Goal: Task Accomplishment & Management: Use online tool/utility

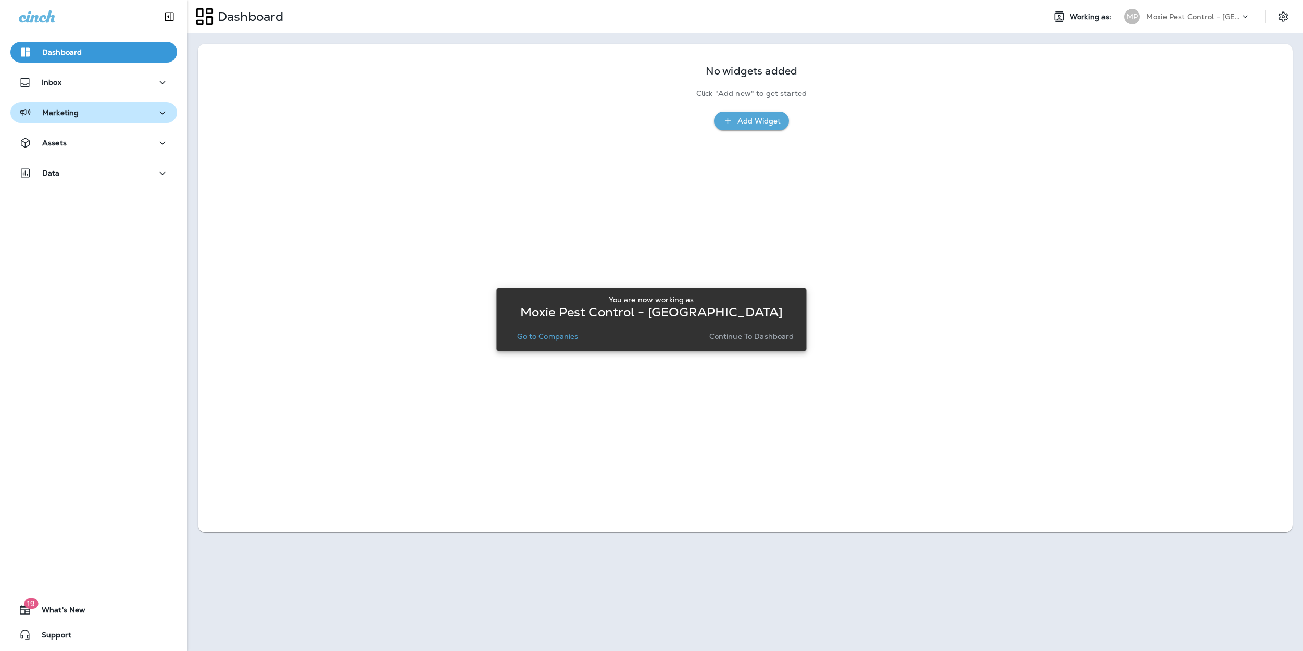
click at [59, 108] on p "Marketing" at bounding box center [60, 112] width 36 height 8
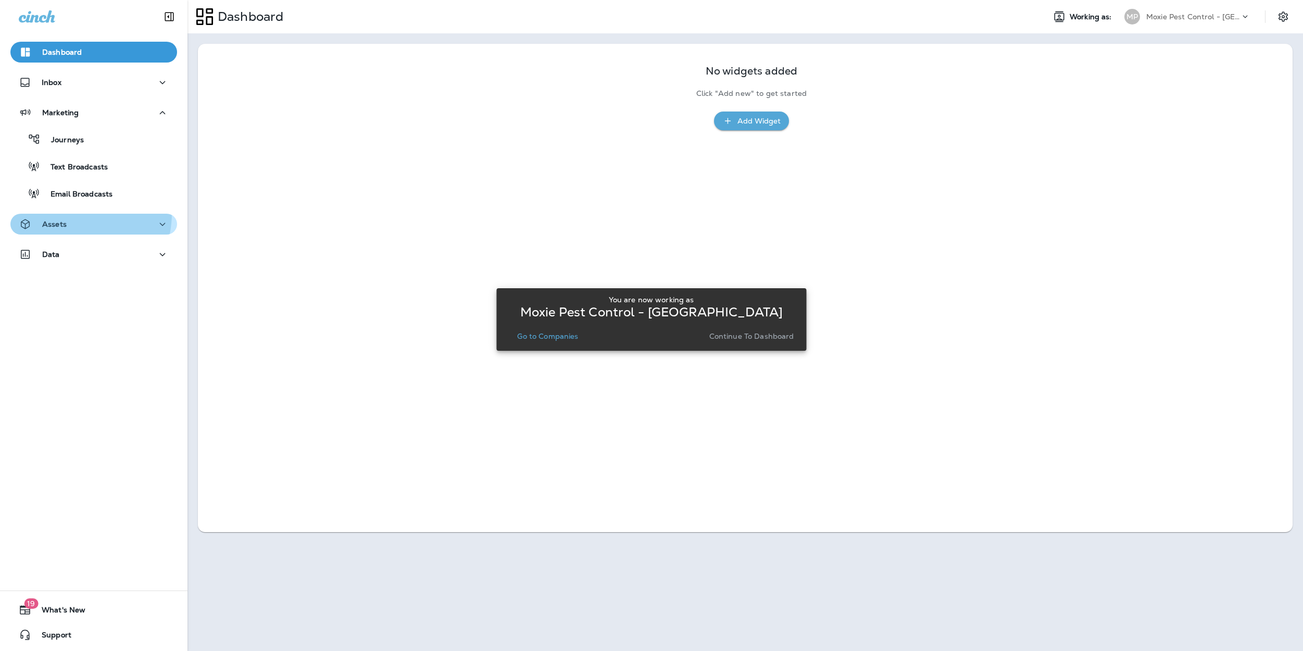
click at [65, 214] on button "Assets" at bounding box center [93, 224] width 167 height 21
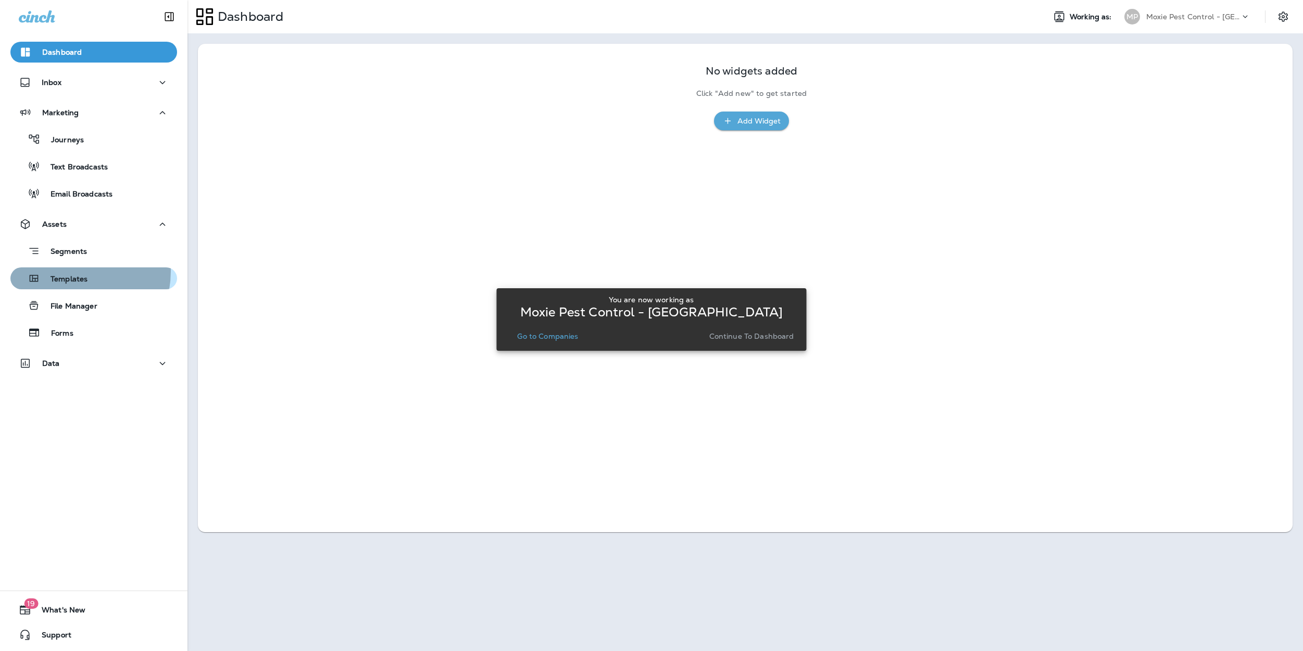
click at [66, 271] on div "Templates" at bounding box center [51, 278] width 73 height 16
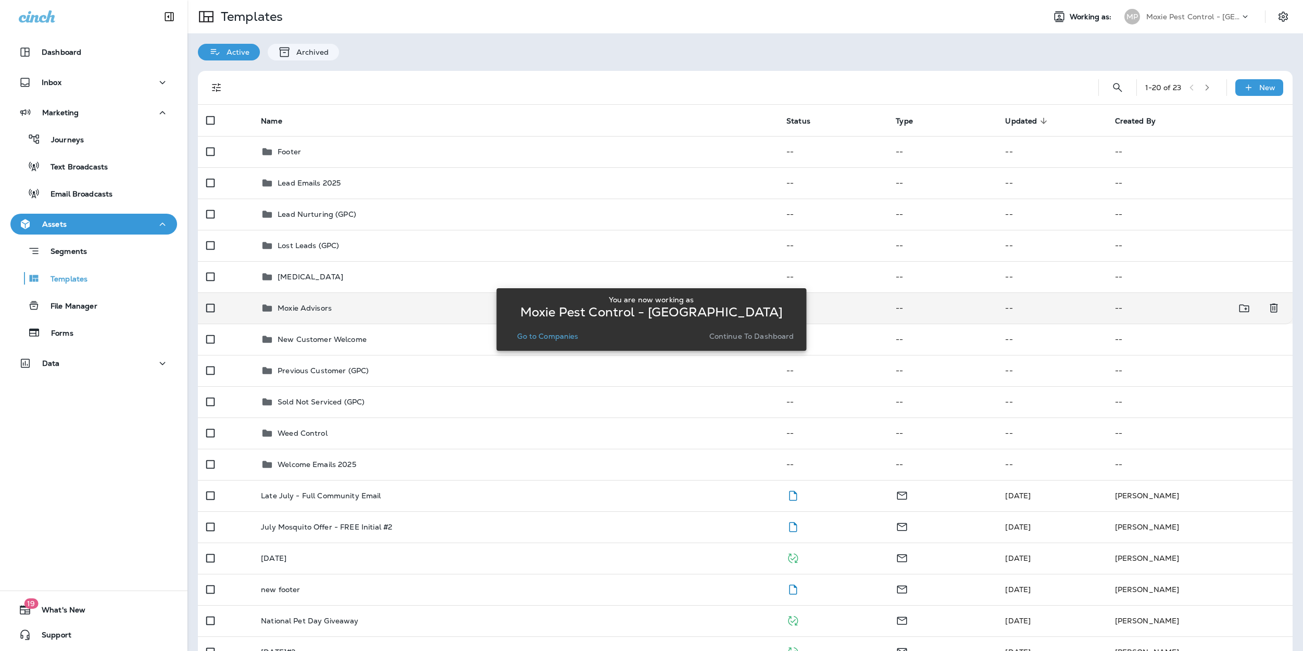
click at [295, 304] on p "Moxie Advisors" at bounding box center [305, 308] width 54 height 8
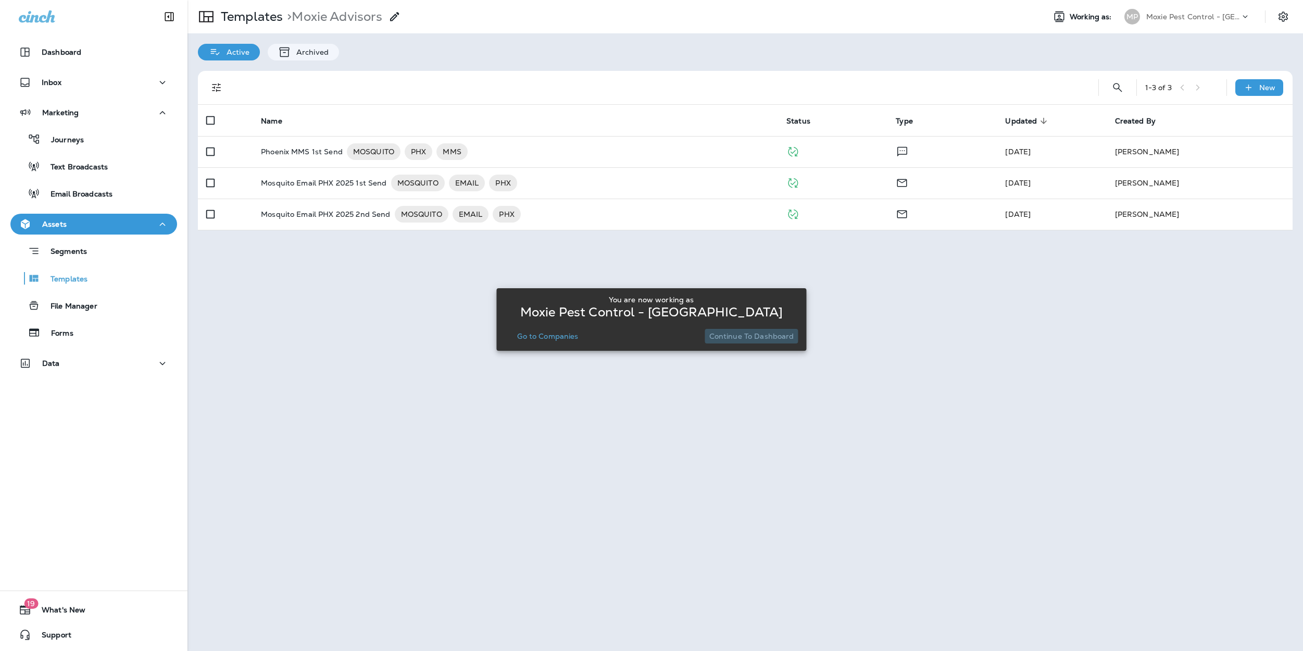
click at [759, 333] on p "Continue to Dashboard" at bounding box center [751, 336] width 85 height 8
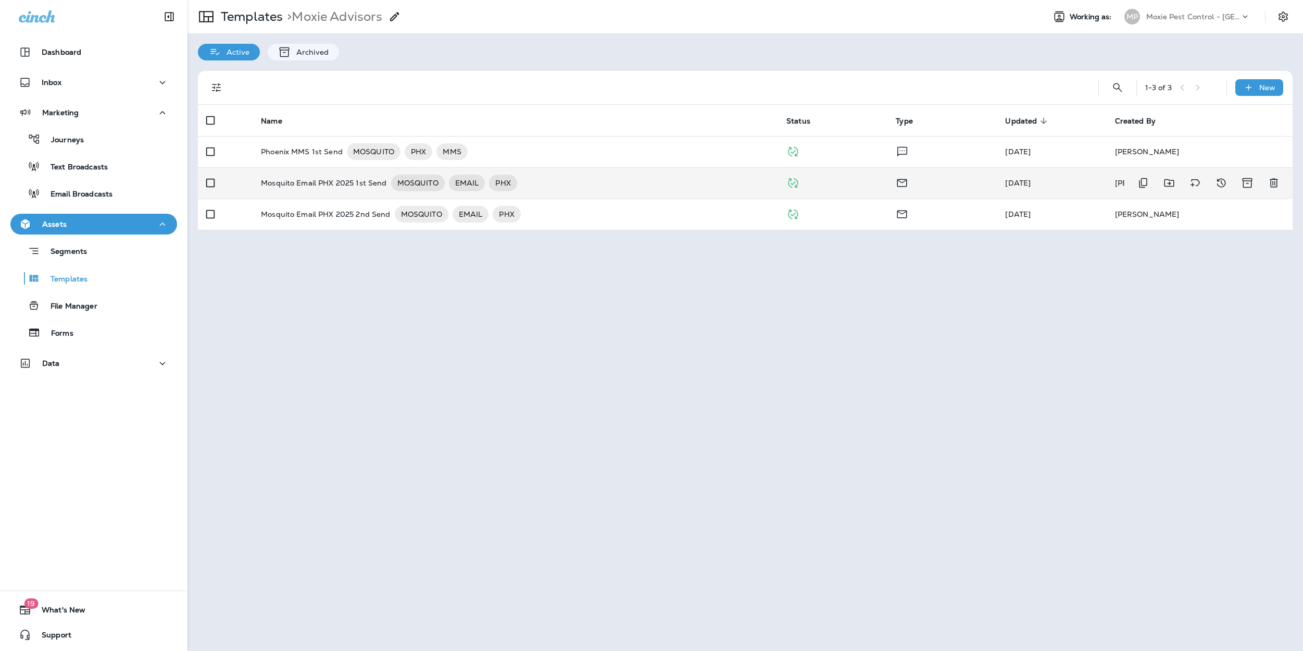
click at [305, 180] on p "Mosquito Email PHX 2025 1st Send" at bounding box center [324, 182] width 126 height 17
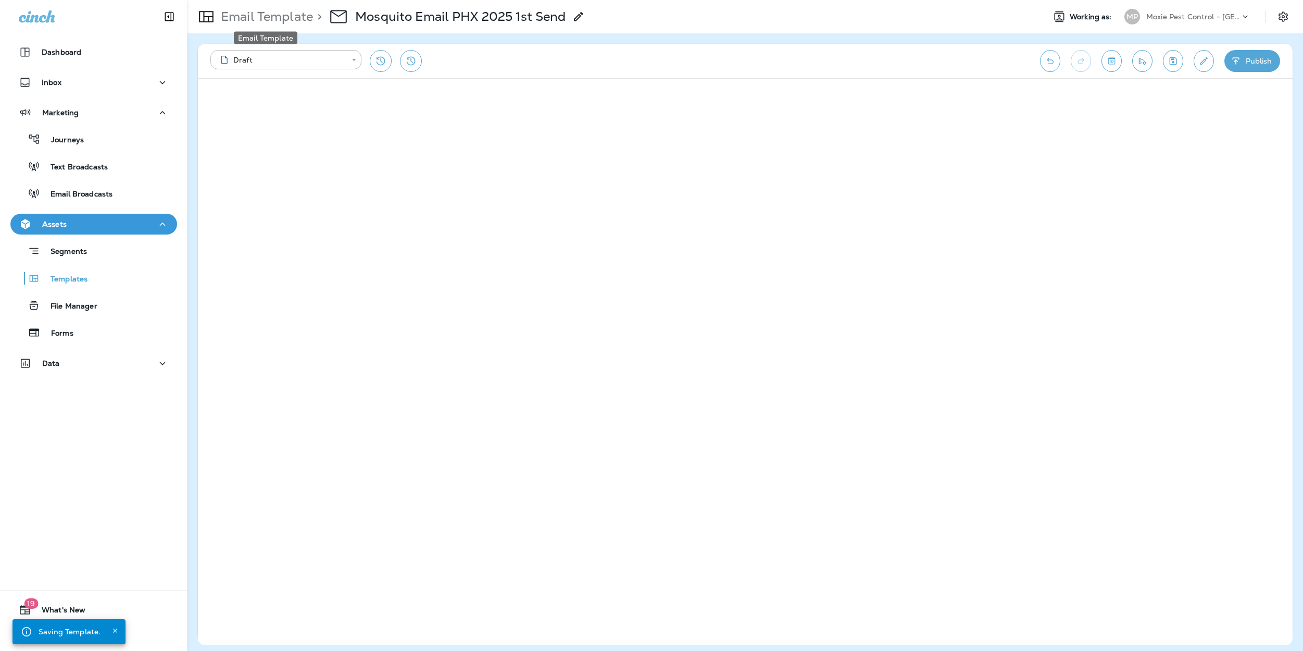
click at [296, 19] on p "Email Template" at bounding box center [265, 17] width 96 height 16
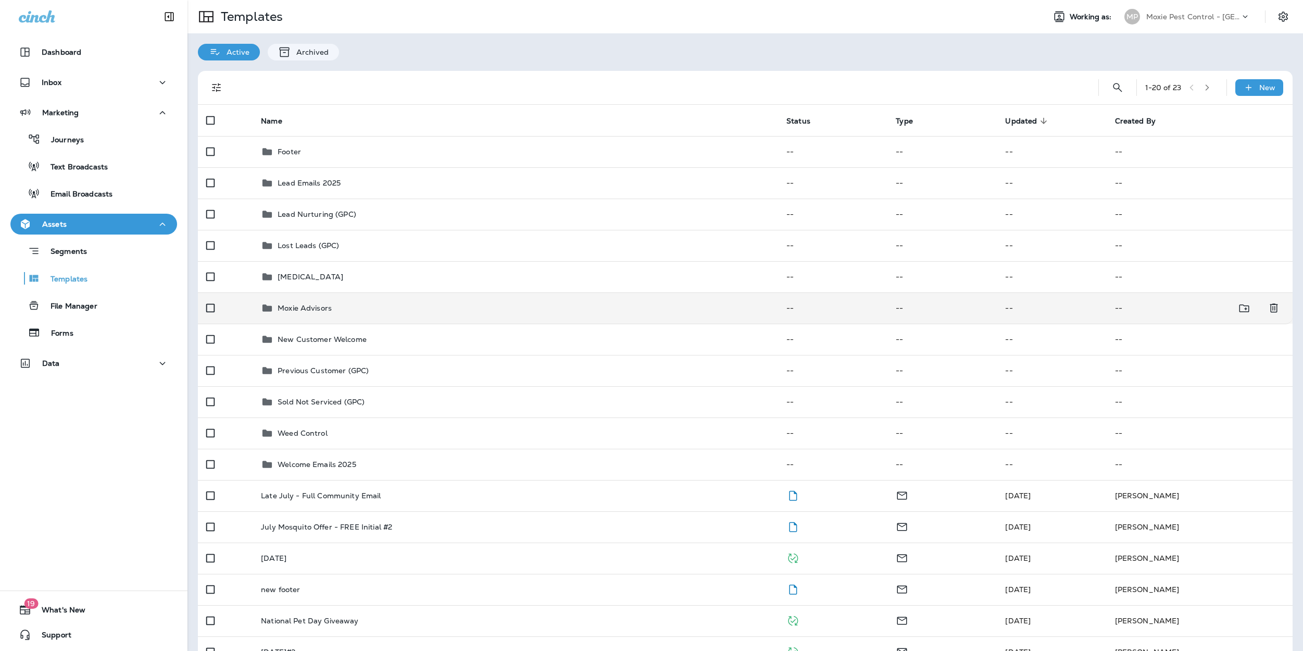
click at [297, 304] on p "Moxie Advisors" at bounding box center [305, 308] width 54 height 8
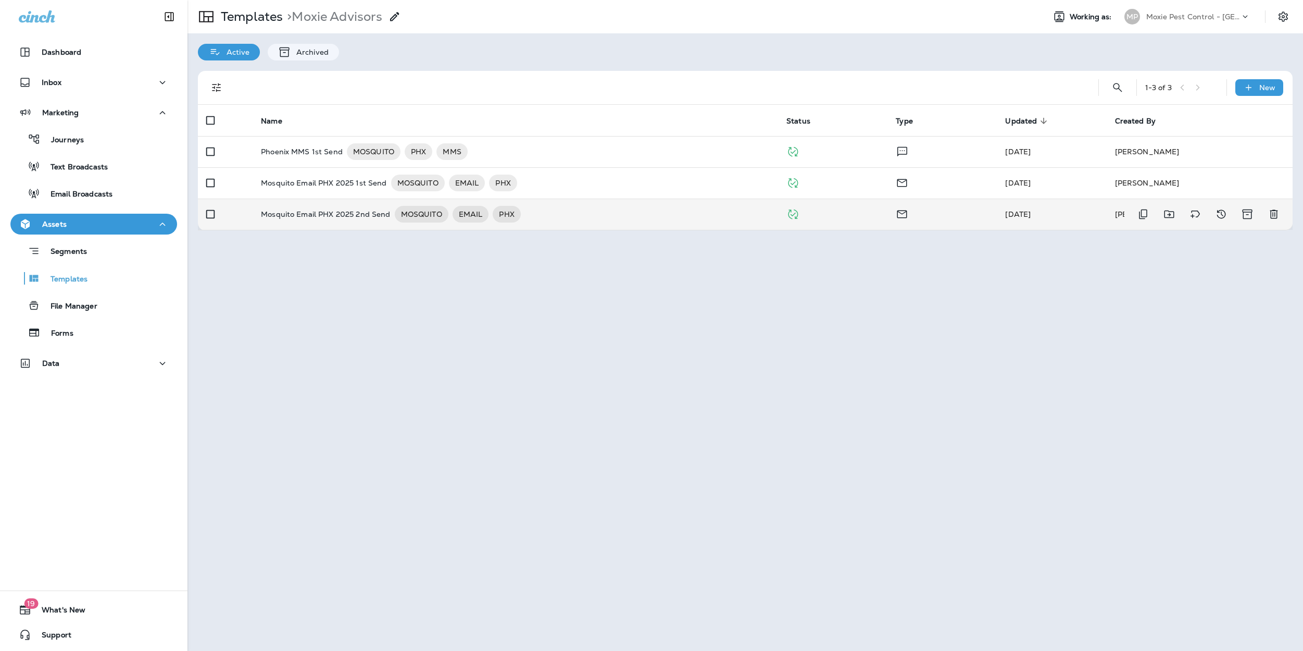
click at [325, 216] on p "Mosquito Email PHX 2025 2nd Send" at bounding box center [325, 214] width 129 height 17
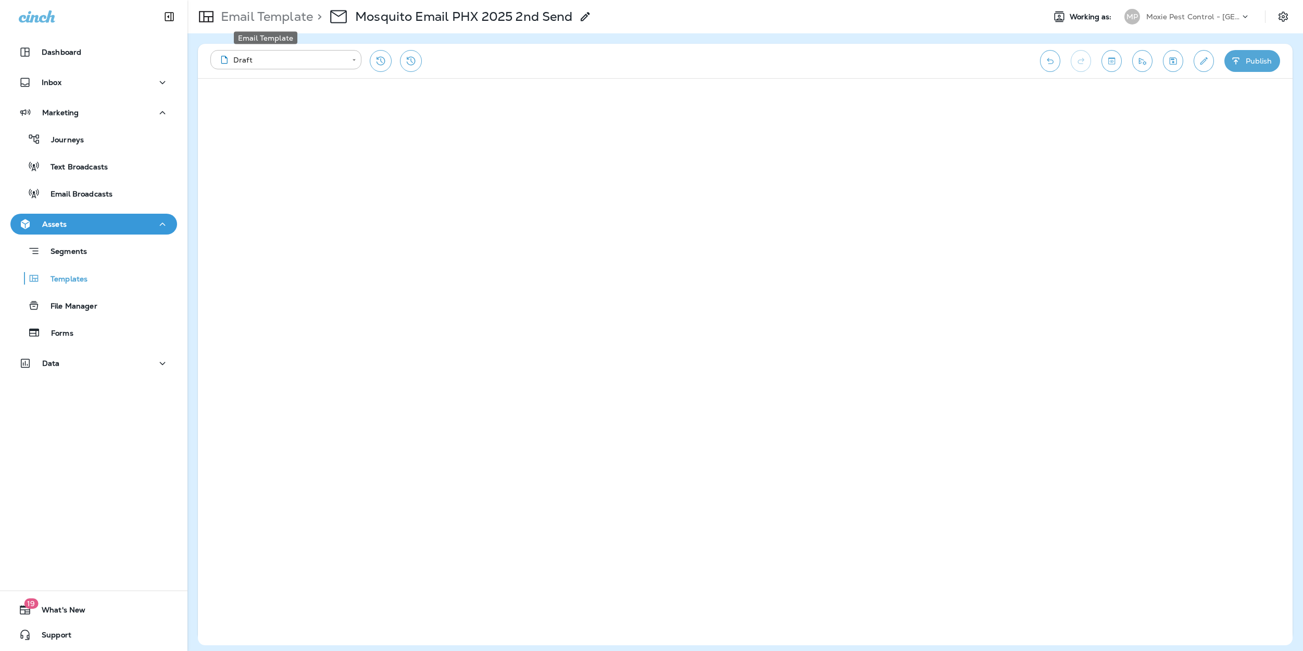
click at [276, 17] on p "Email Template" at bounding box center [265, 17] width 96 height 16
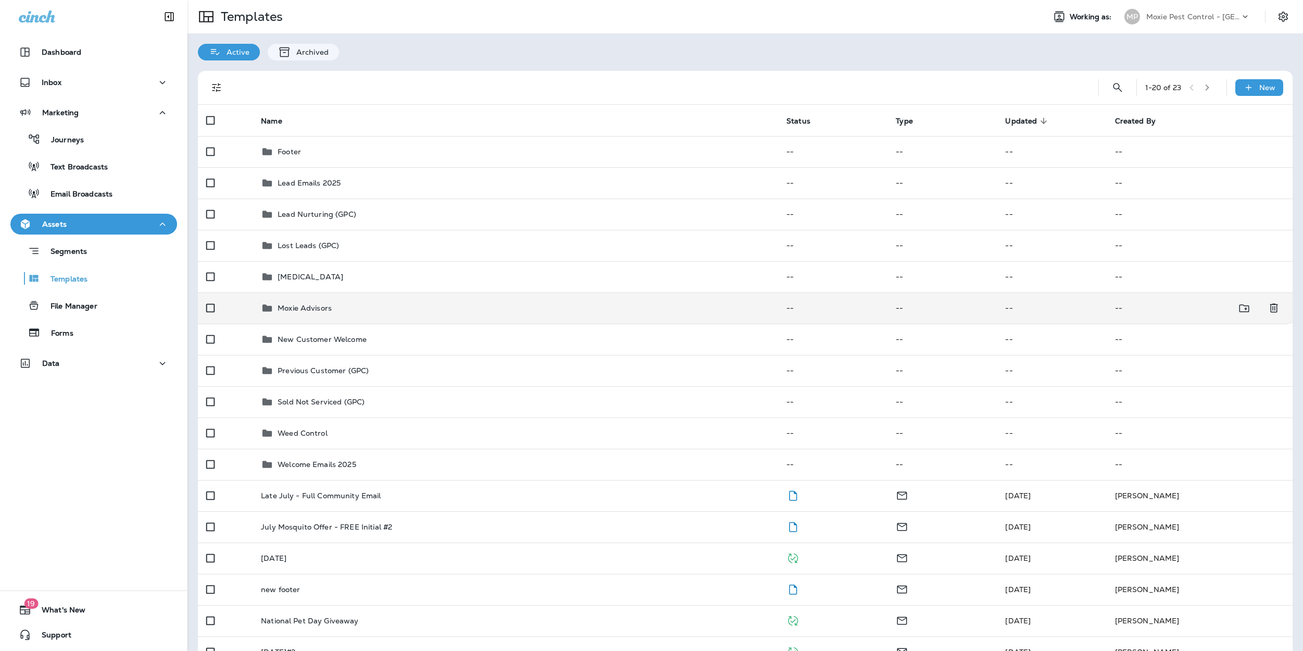
click at [322, 308] on p "Moxie Advisors" at bounding box center [305, 308] width 54 height 8
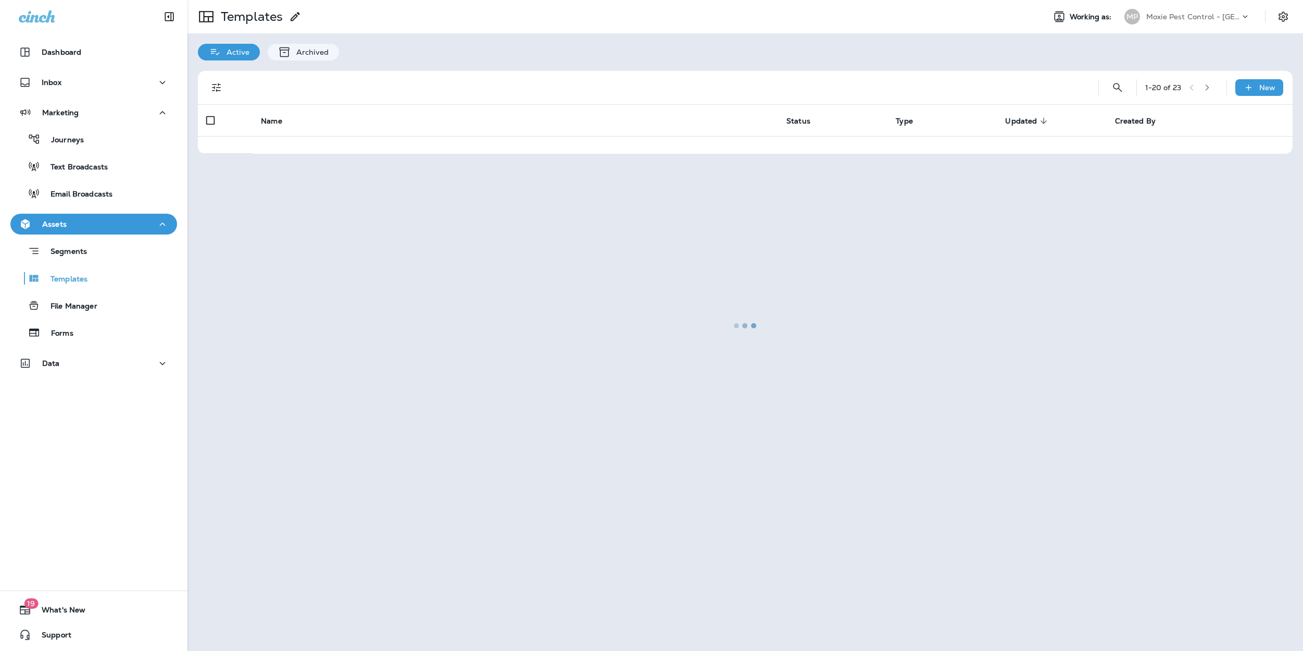
click at [322, 308] on div at bounding box center [746, 325] width 1114 height 649
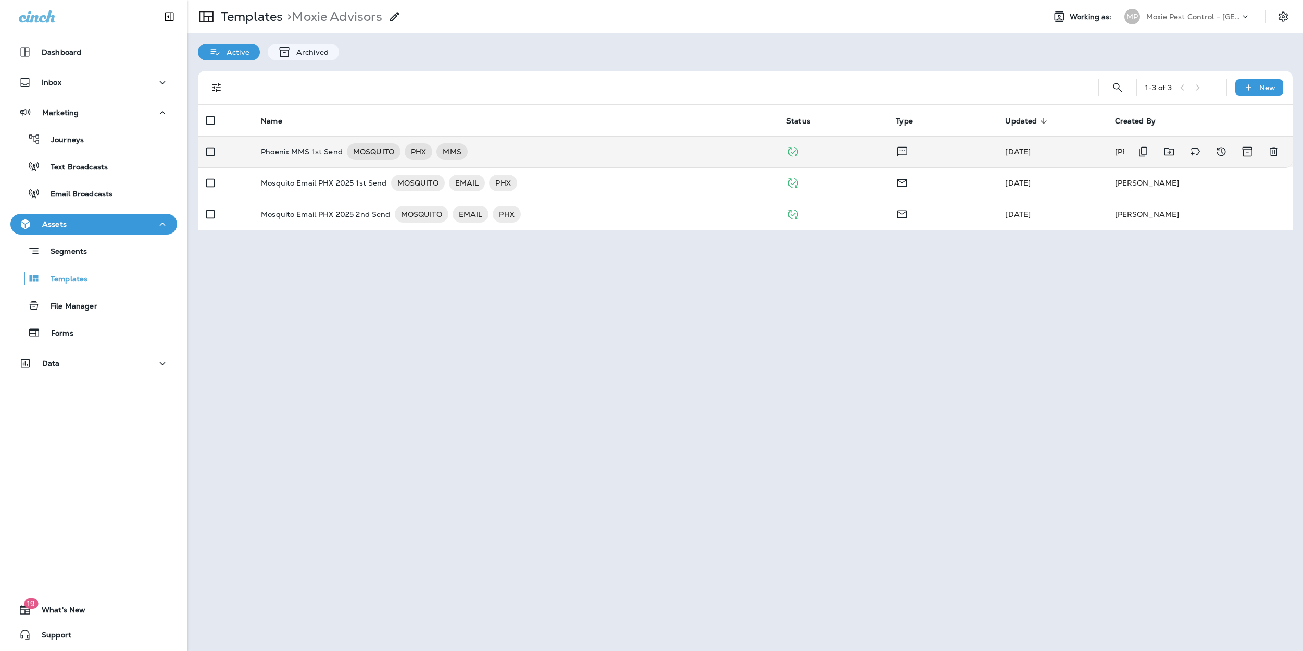
click at [319, 154] on p "Phoenix MMS 1st Send" at bounding box center [302, 151] width 82 height 17
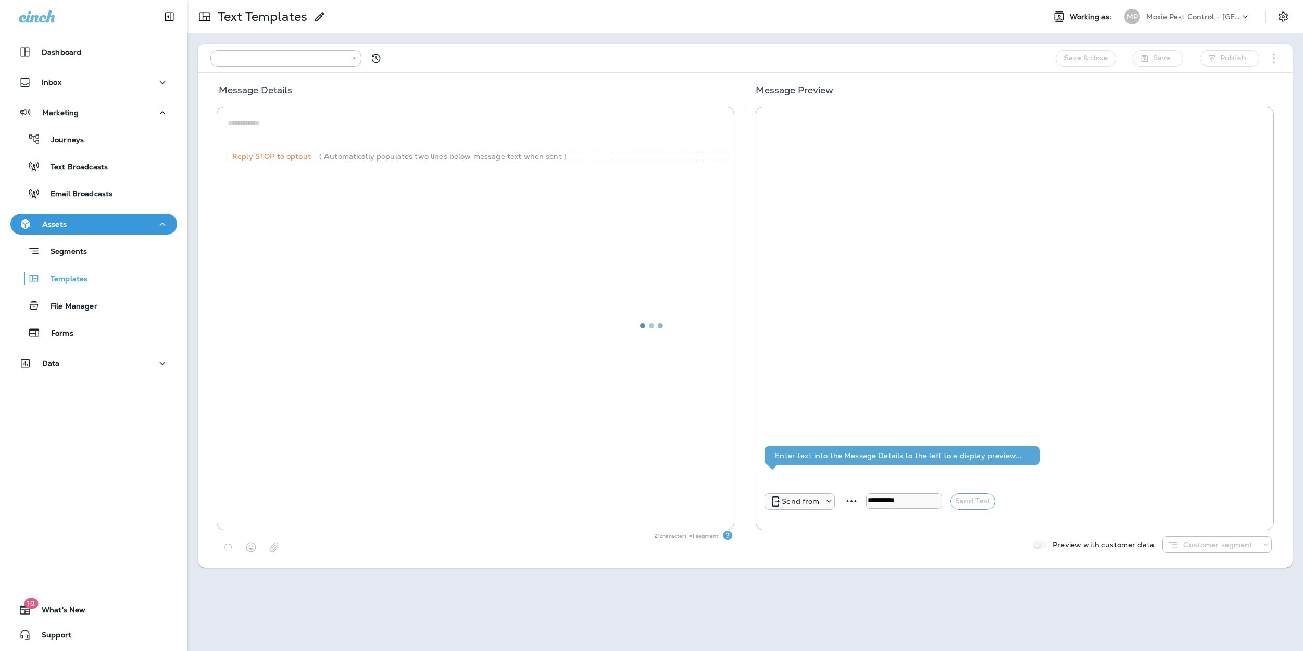
click at [319, 154] on div at bounding box center [651, 325] width 1301 height 649
type input "**********"
type textarea "**********"
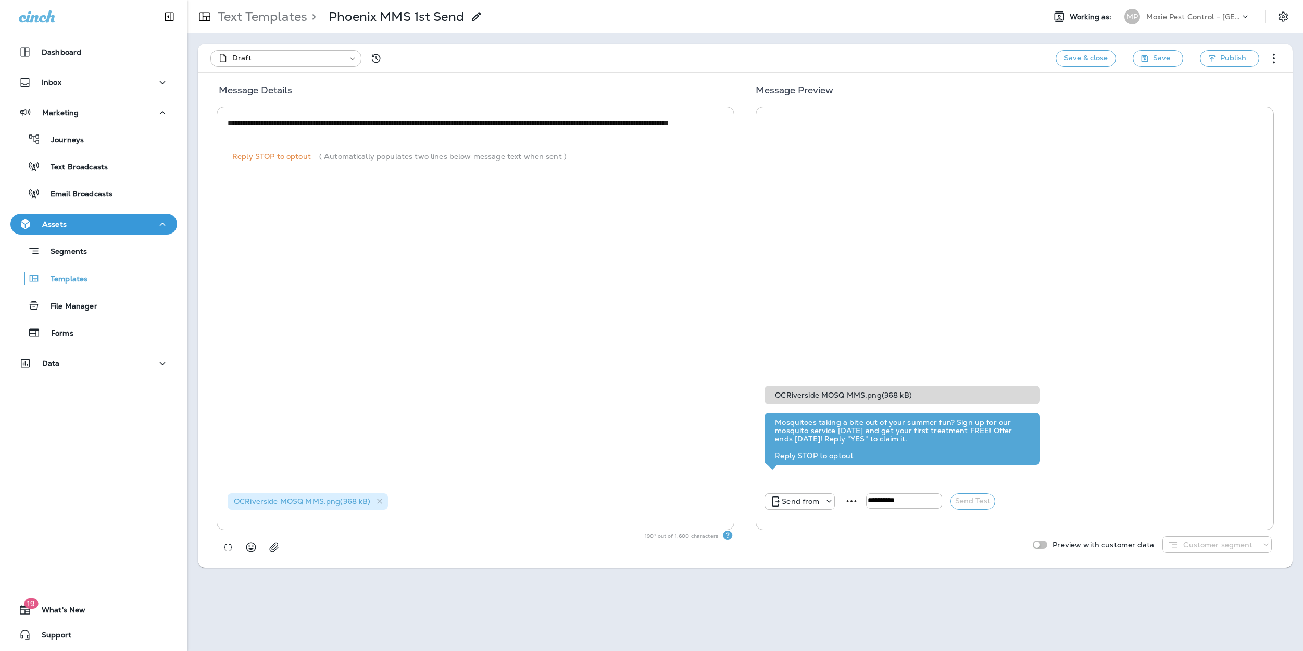
drag, startPoint x: 869, startPoint y: 456, endPoint x: 770, endPoint y: 421, distance: 104.9
click at [770, 421] on div "Mosquitoes taking a bite out of your summer fun? Sign up for our mosquito servi…" at bounding box center [902, 439] width 275 height 52
copy div "Mosquitoes taking a bite out of your summer fun? Sign up for our mosquito servi…"
